Goal: Find contact information: Find contact information

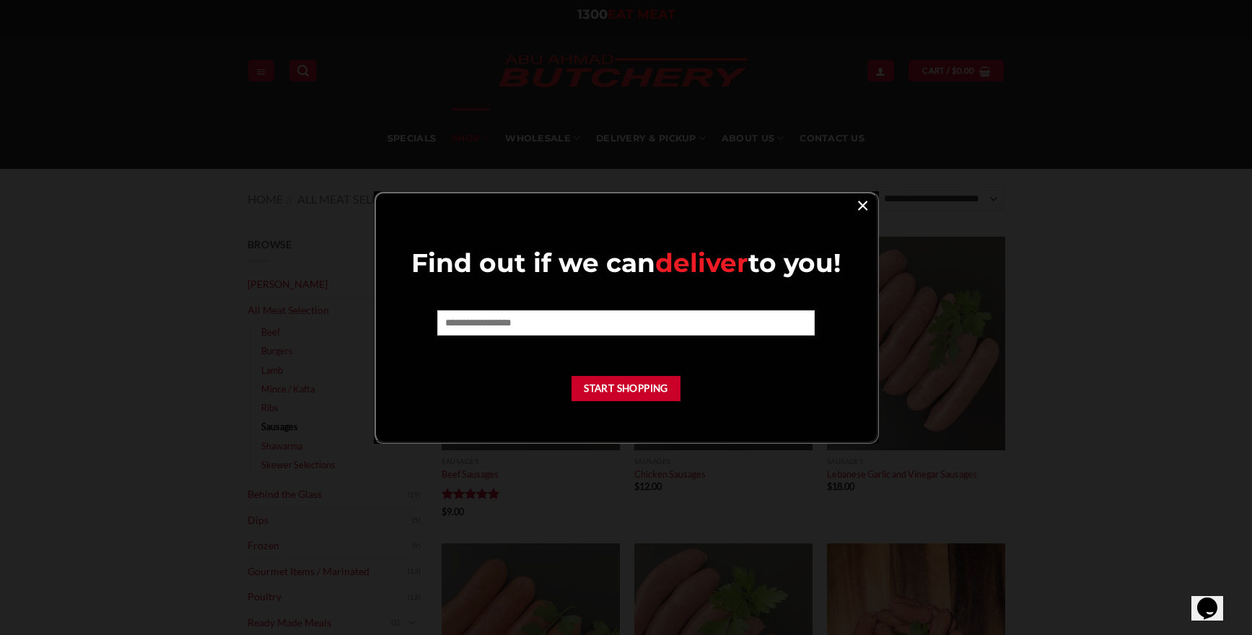
click at [864, 203] on link "×" at bounding box center [862, 204] width 21 height 19
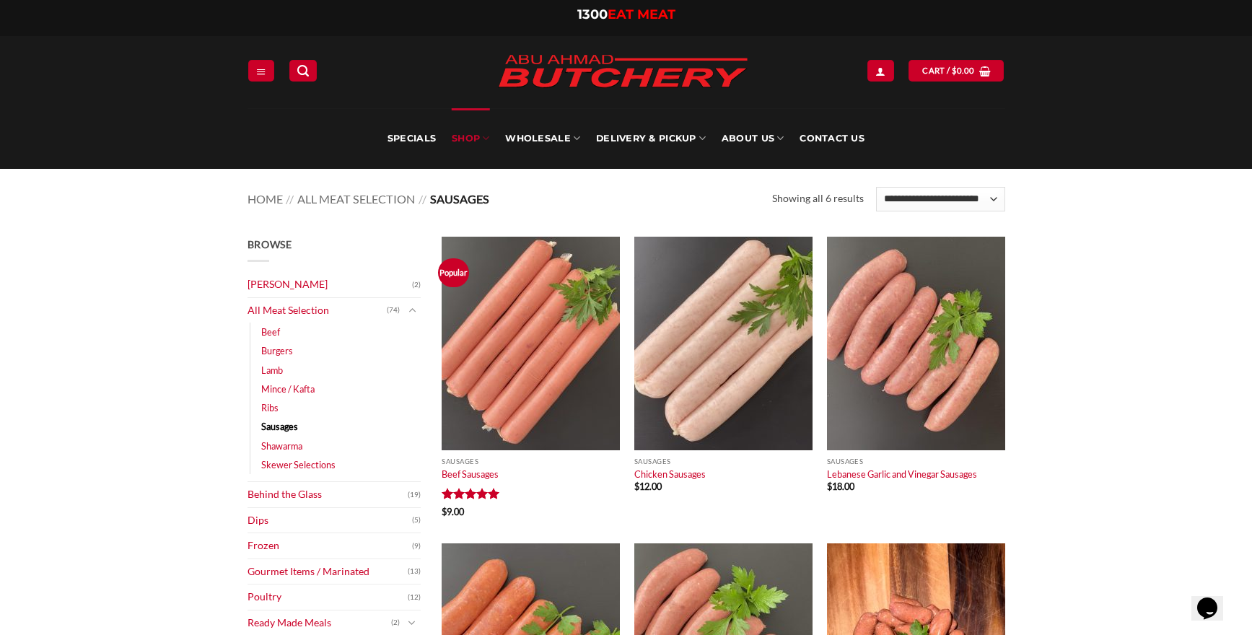
click at [651, 87] on img at bounding box center [623, 72] width 274 height 55
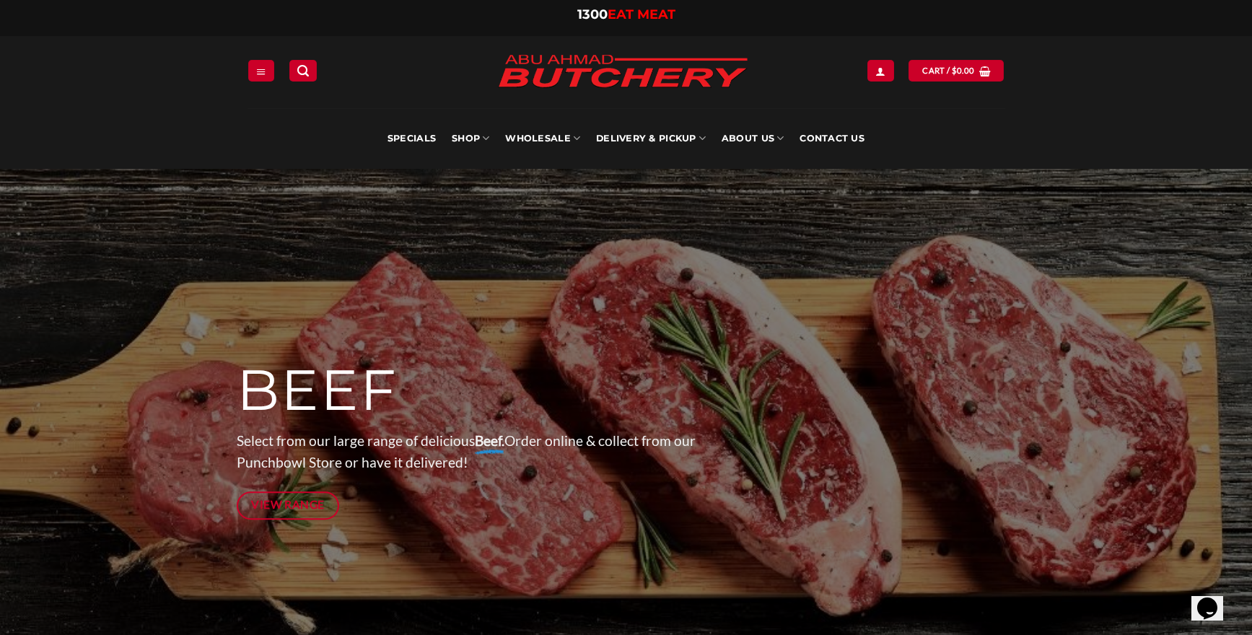
click at [622, 12] on span "EAT MEAT" at bounding box center [642, 14] width 68 height 16
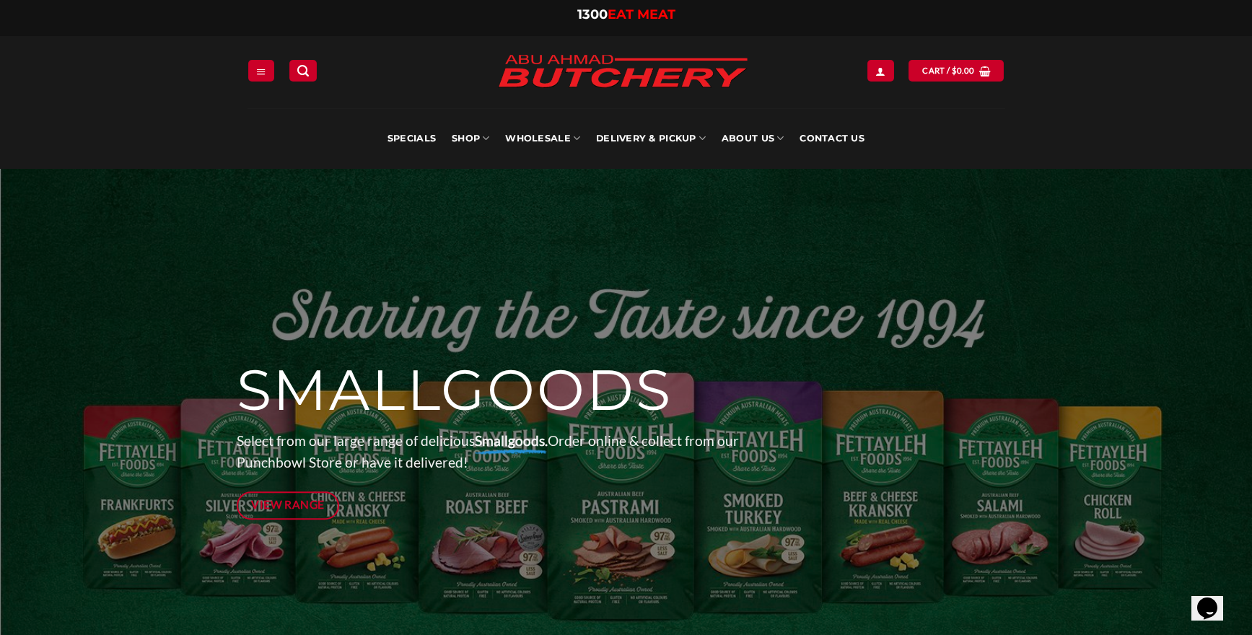
click at [556, 78] on img at bounding box center [623, 72] width 274 height 55
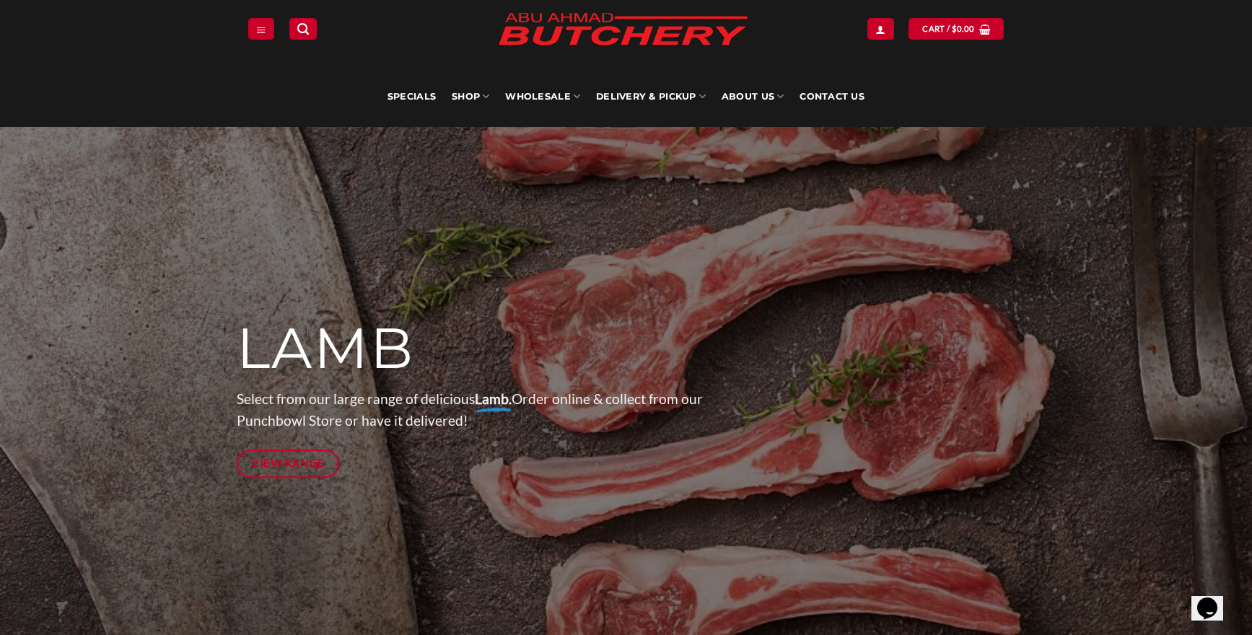
scroll to position [39, 0]
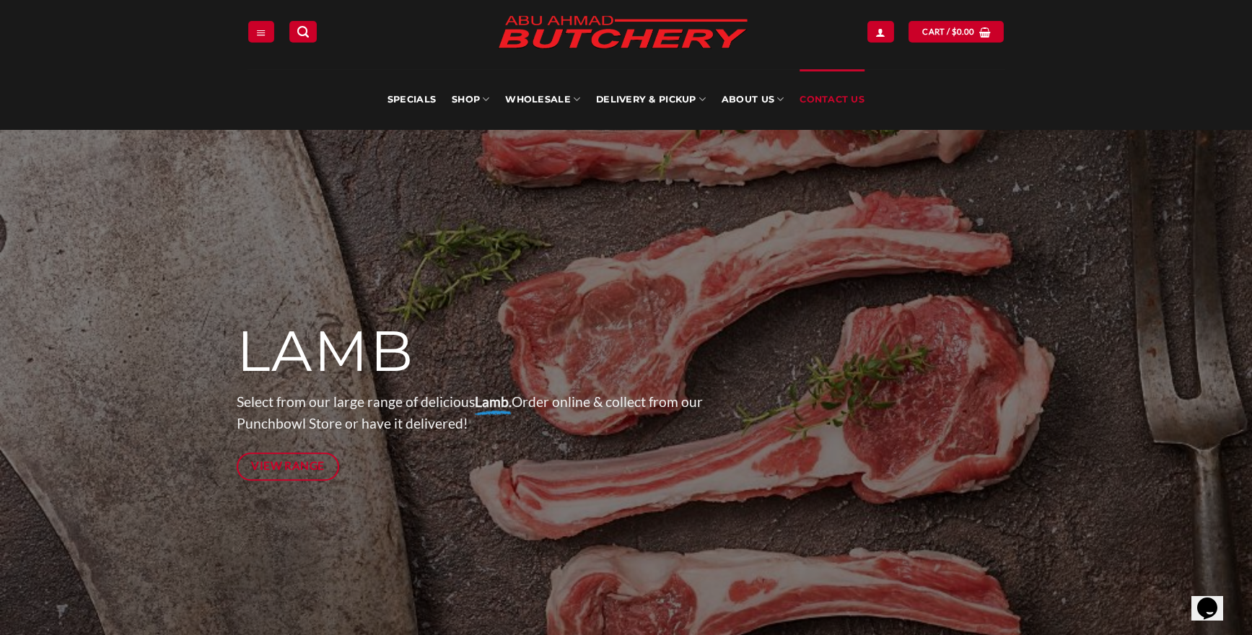
click at [809, 102] on link "Contact Us" at bounding box center [831, 99] width 65 height 61
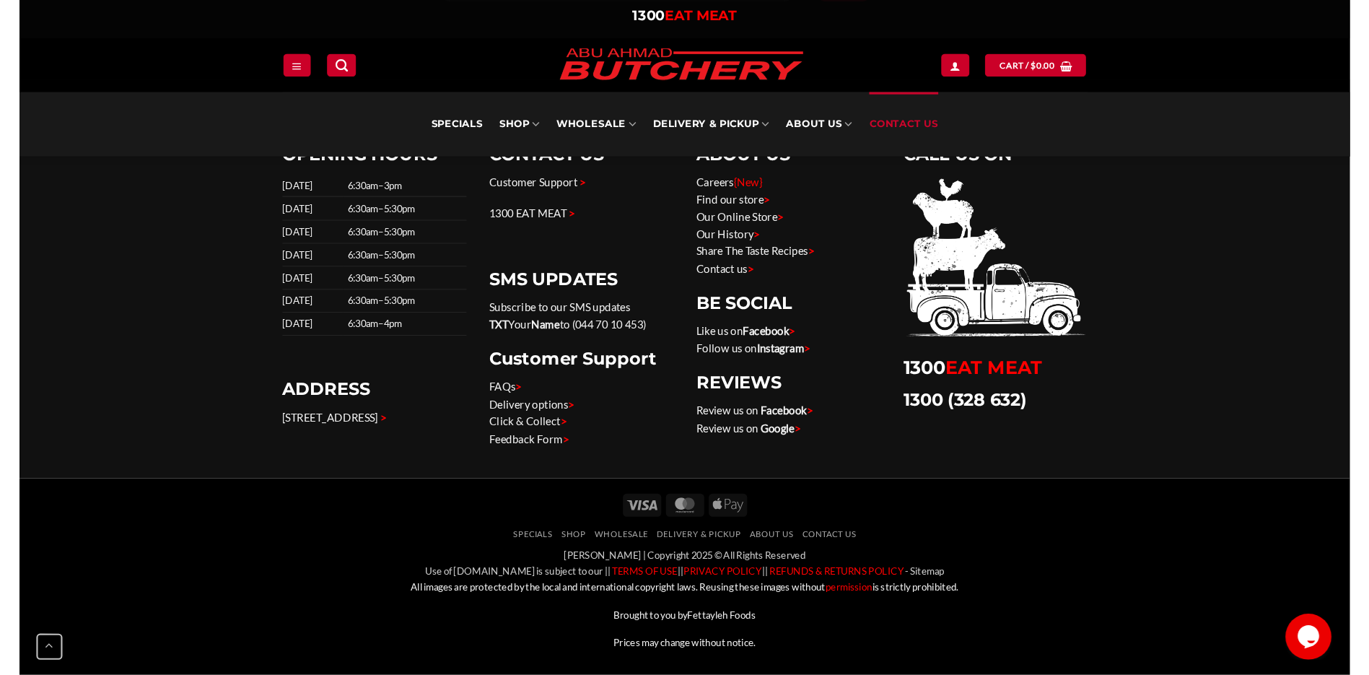
scroll to position [2576, 0]
